Goal: Information Seeking & Learning: Learn about a topic

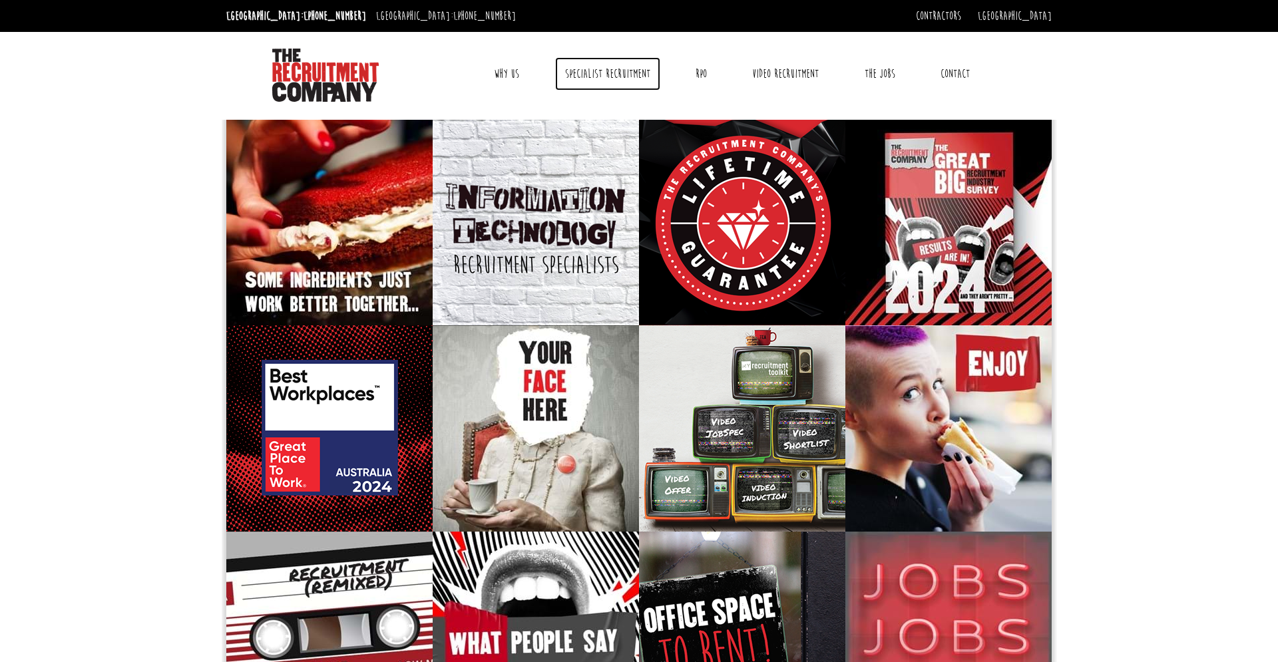
click at [624, 79] on link "Specialist Recruitment" at bounding box center [607, 73] width 105 height 33
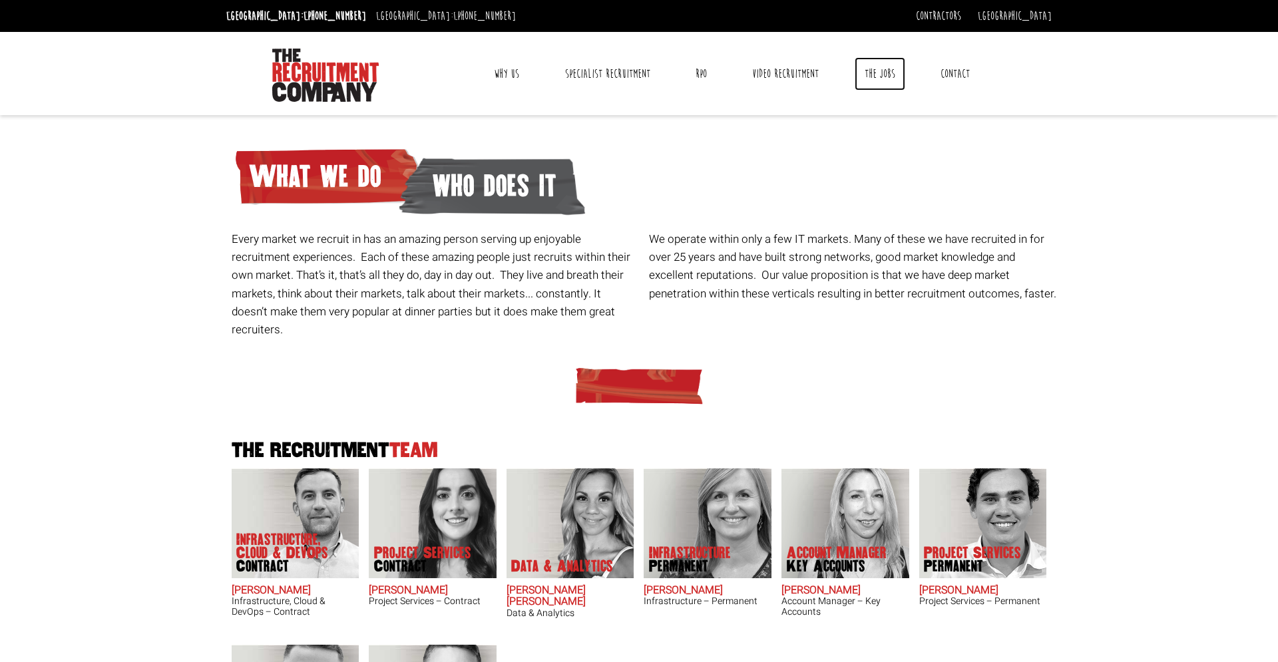
click at [891, 70] on link "The Jobs" at bounding box center [880, 73] width 51 height 33
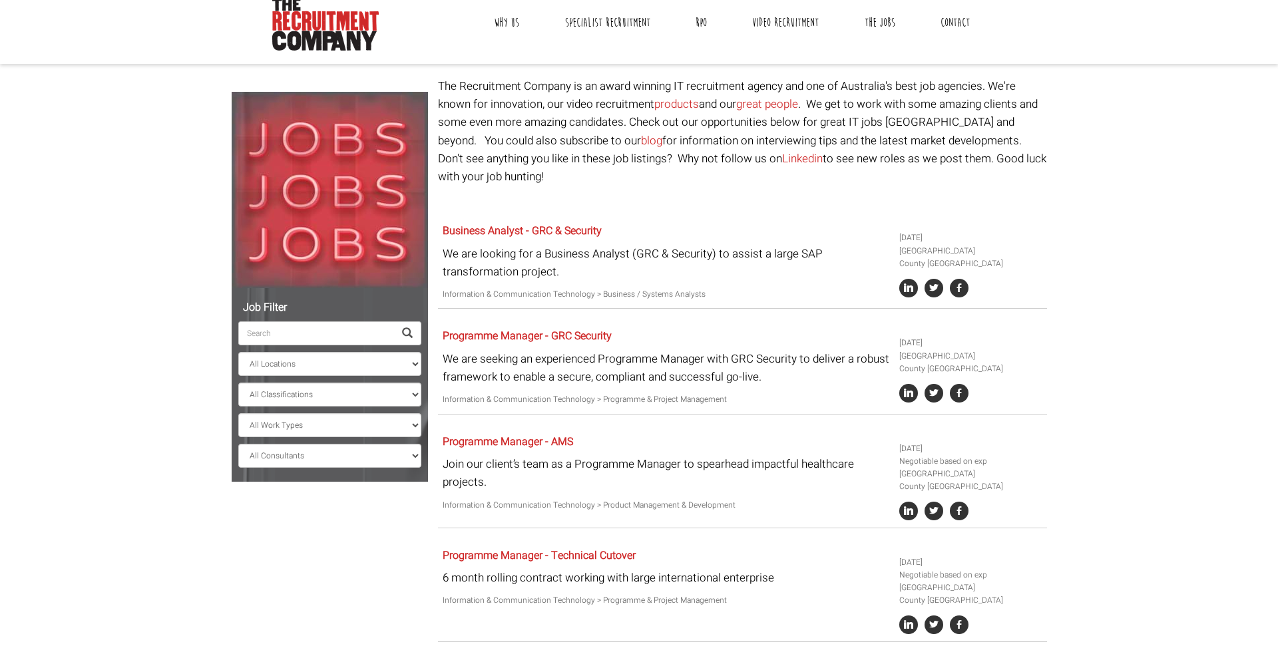
scroll to position [50, 0]
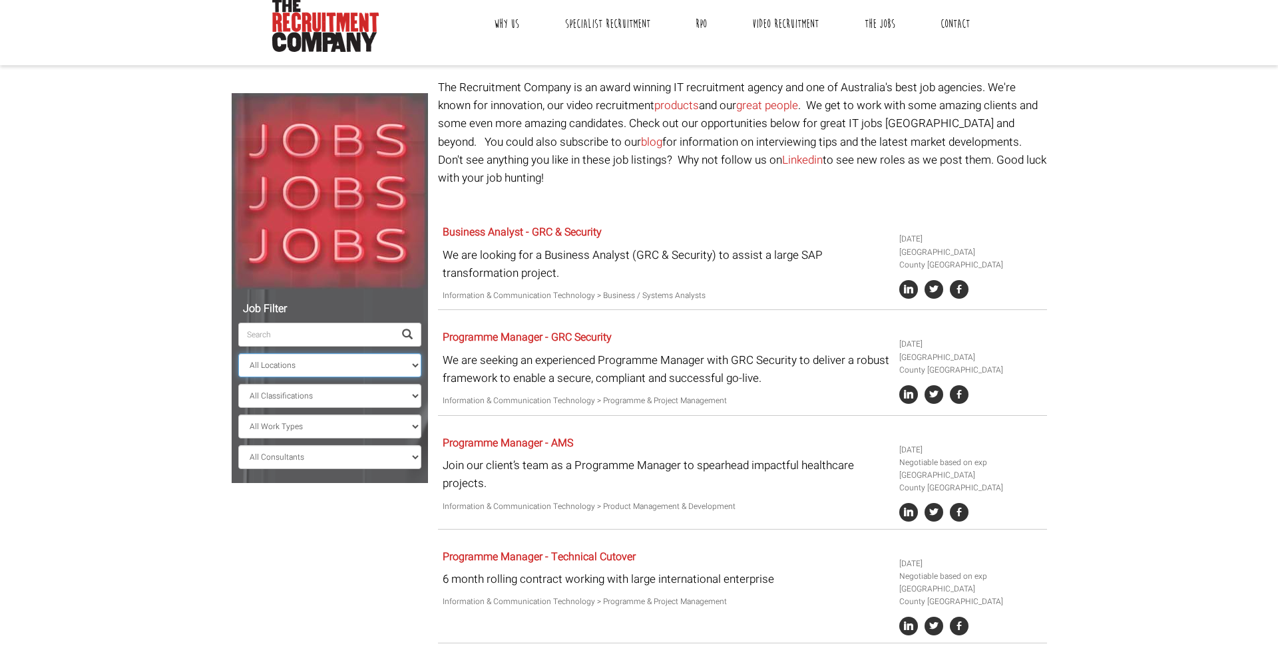
click at [419, 365] on select "All Locations [GEOGRAPHIC_DATA] [GEOGRAPHIC_DATA] [GEOGRAPHIC_DATA] [GEOGRAPHIC…" at bounding box center [329, 365] width 183 height 24
select select "[GEOGRAPHIC_DATA]"
